Goal: Information Seeking & Learning: Learn about a topic

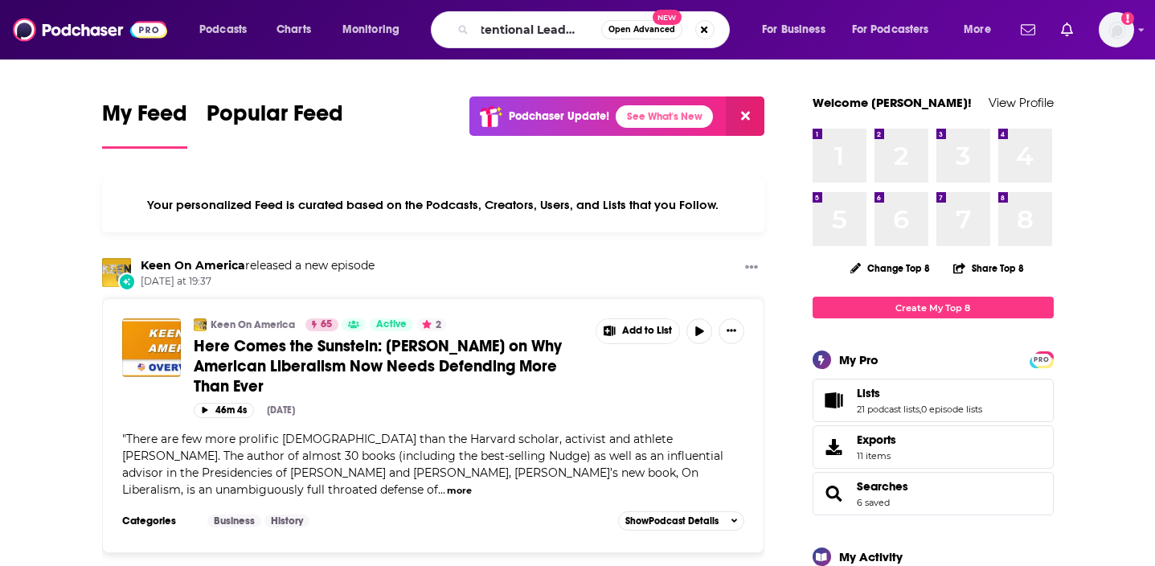
scroll to position [0, 22]
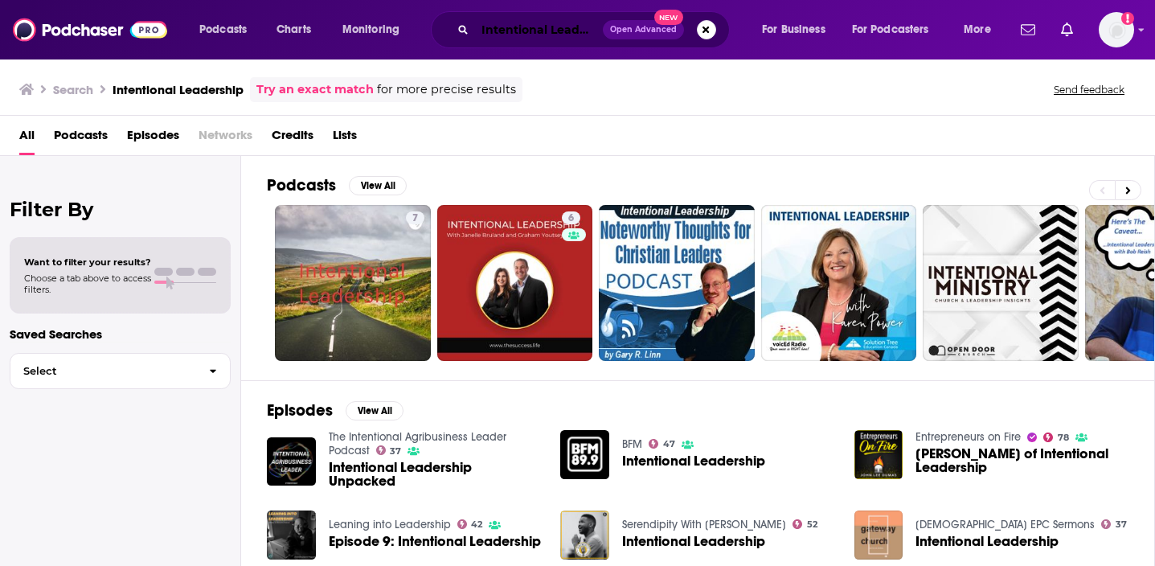
click at [566, 31] on input "Intentional Leadership" at bounding box center [539, 30] width 128 height 26
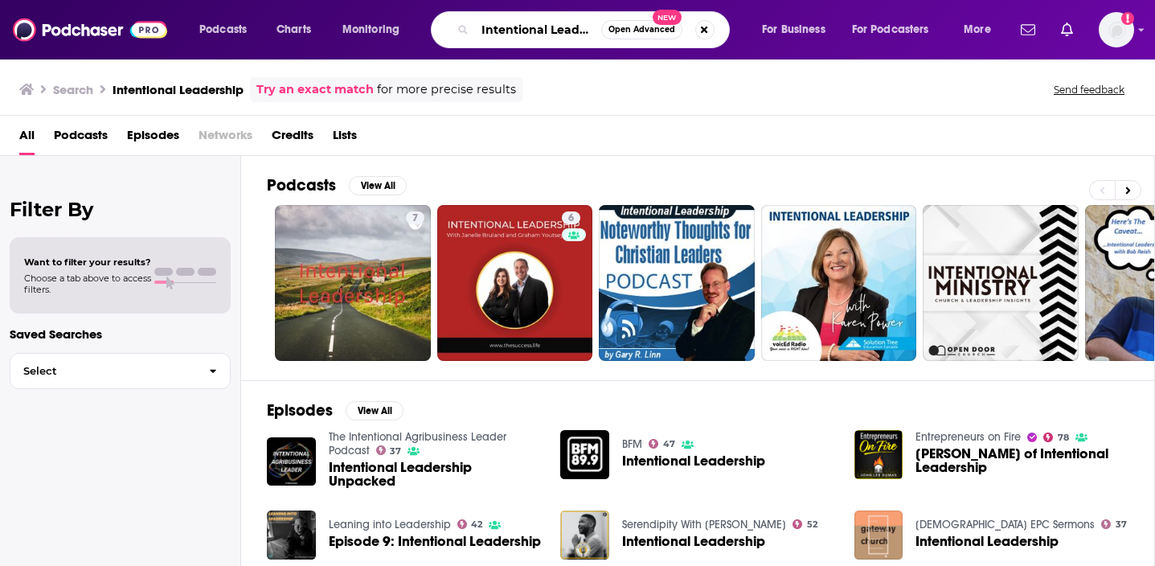
click at [566, 31] on input "Intentional Leadership" at bounding box center [538, 30] width 126 height 26
type input "[PERSON_NAME]"
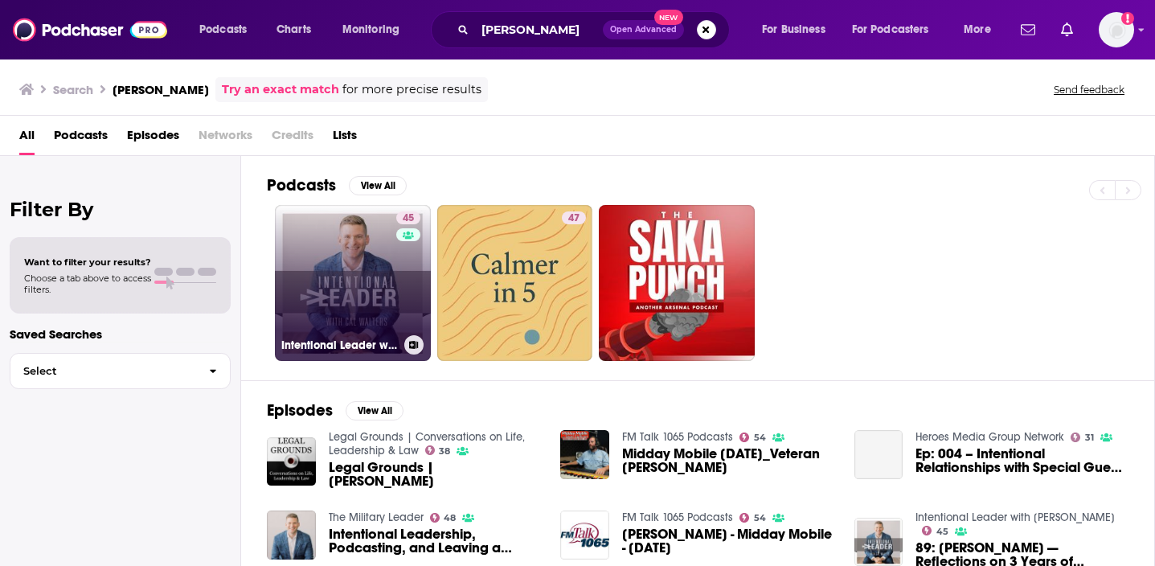
click at [276, 297] on link "45 Intentional Leader with [PERSON_NAME]" at bounding box center [353, 283] width 156 height 156
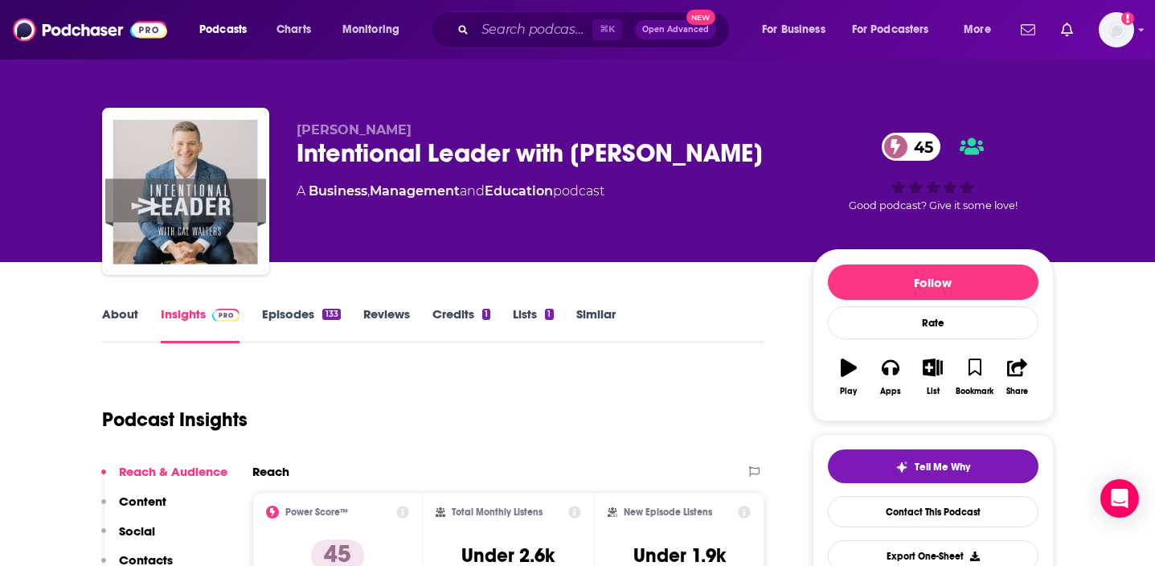
click at [115, 311] on link "About" at bounding box center [120, 324] width 36 height 37
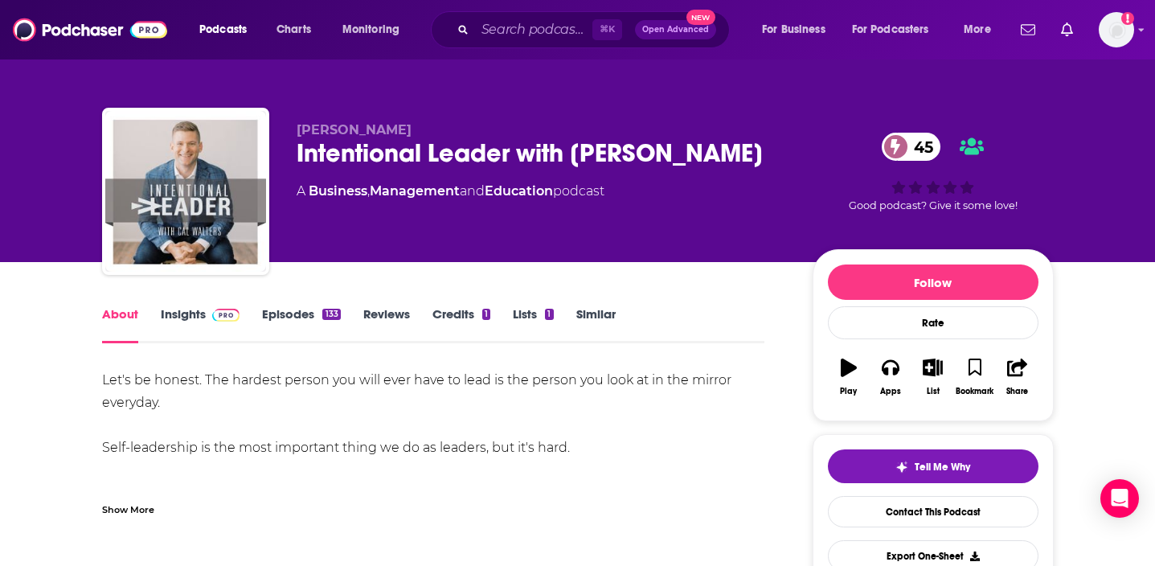
click at [127, 506] on div "Show More" at bounding box center [128, 508] width 52 height 15
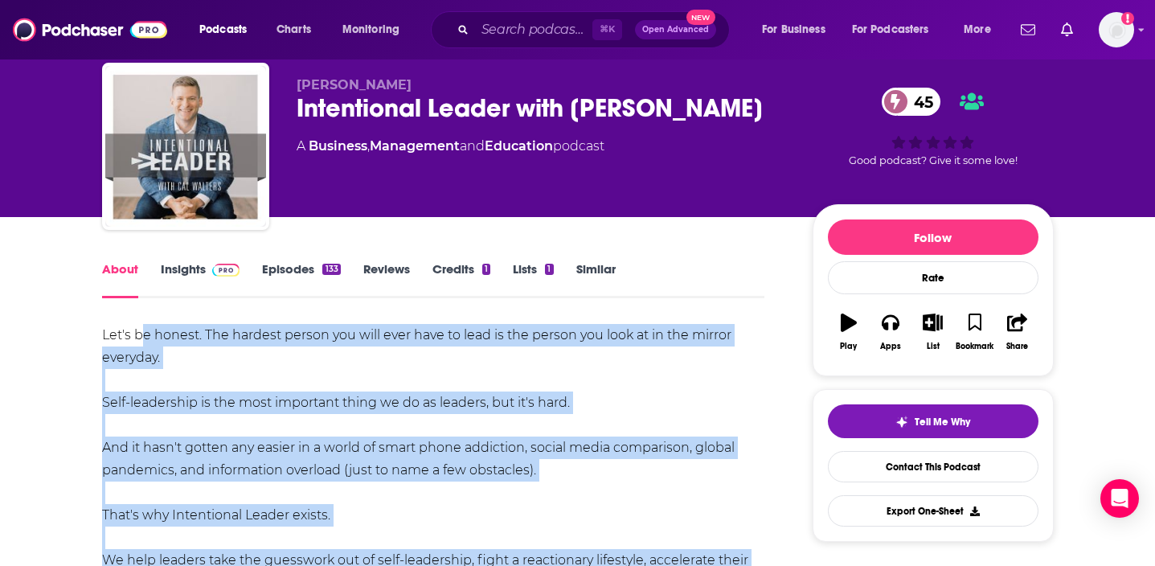
scroll to position [42, 0]
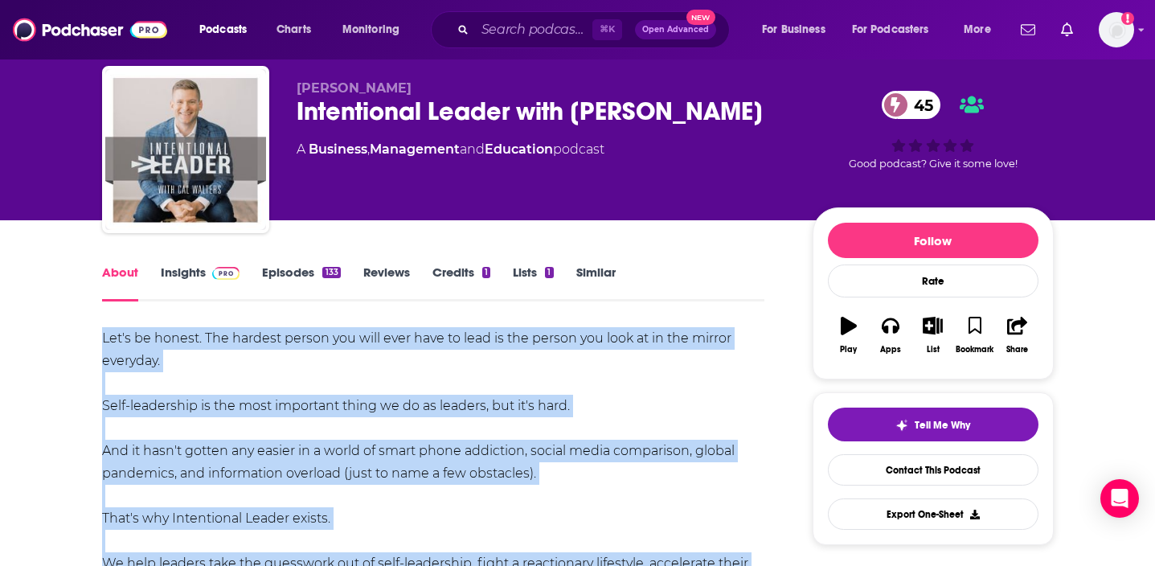
drag, startPoint x: 154, startPoint y: 428, endPoint x: 103, endPoint y: 334, distance: 107.5
copy div "Let's be honest. The hardest person you will ever have to lead is the person yo…"
